Goal: Task Accomplishment & Management: Complete application form

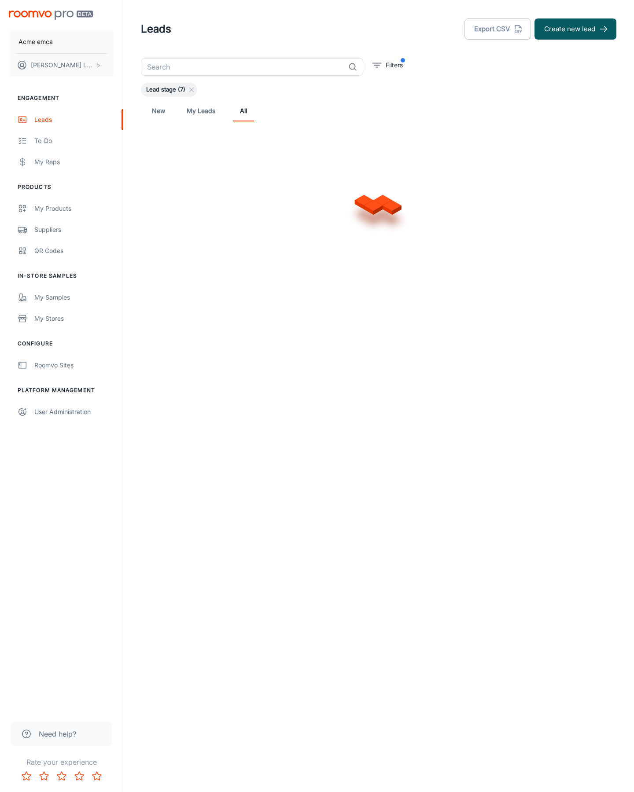
click at [575, 29] on button "Create new lead" at bounding box center [575, 28] width 82 height 21
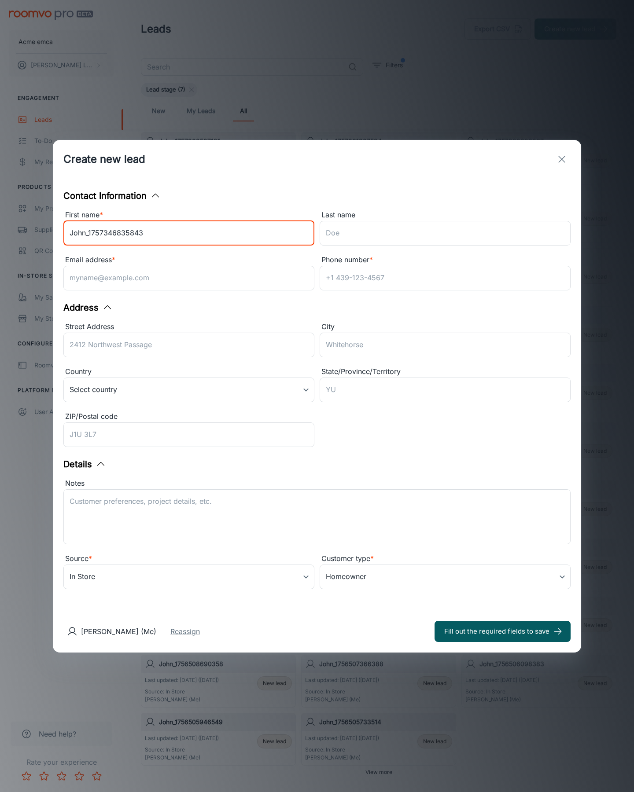
type input "John_1757346835843"
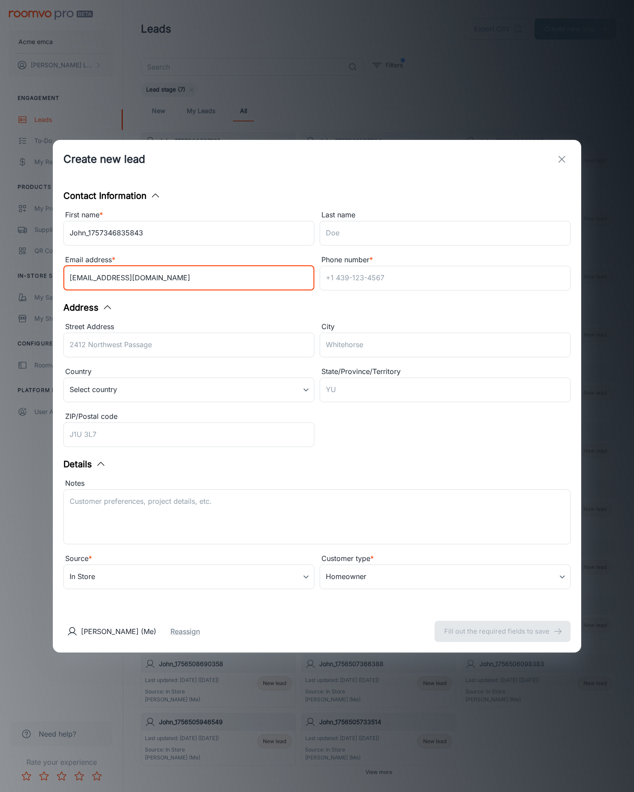
type input "[EMAIL_ADDRESS][DOMAIN_NAME]"
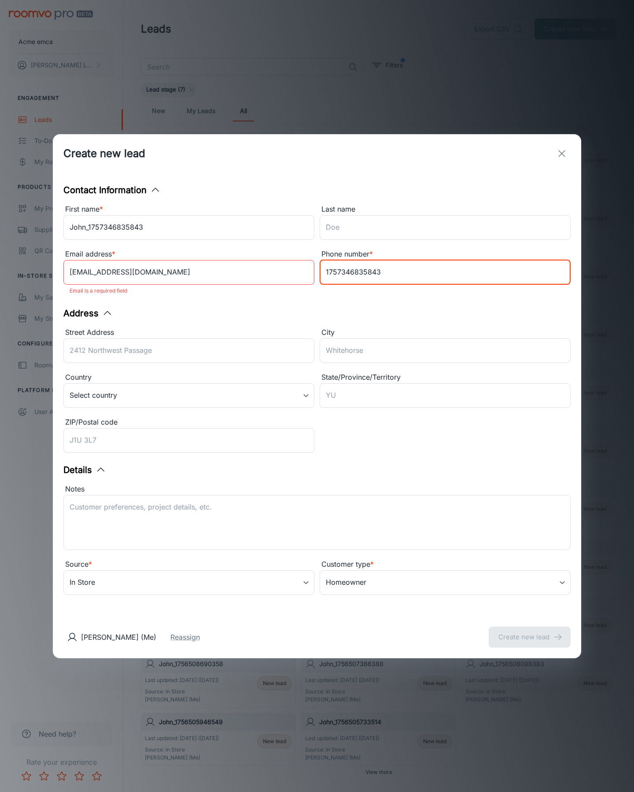
type input "1757346835843"
click at [530, 631] on button "Create new lead" at bounding box center [530, 637] width 82 height 21
